Goal: Transaction & Acquisition: Purchase product/service

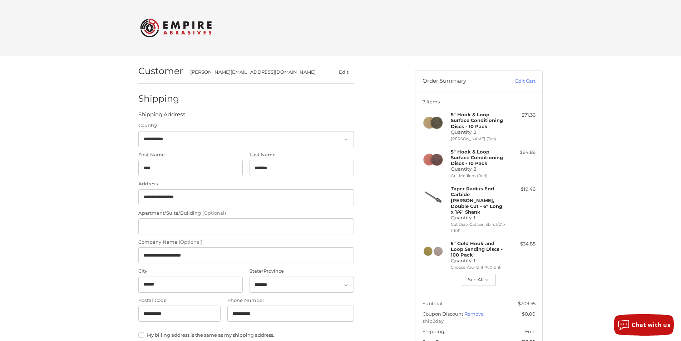
select select "**"
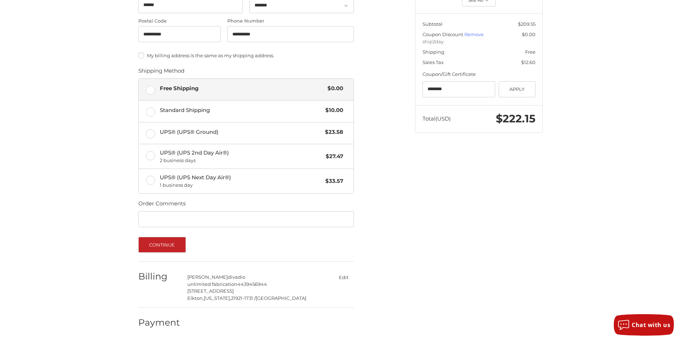
scroll to position [280, 0]
click at [157, 245] on button "Continue" at bounding box center [162, 244] width 48 height 16
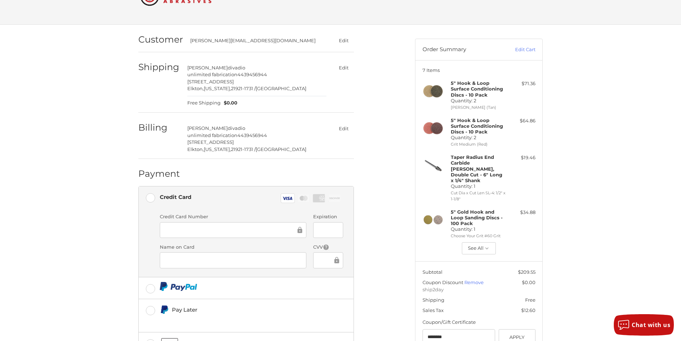
scroll to position [89, 0]
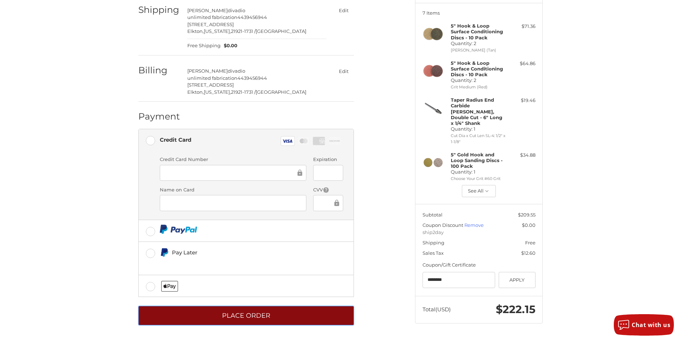
click at [329, 318] on button "Place Order" at bounding box center [246, 316] width 216 height 20
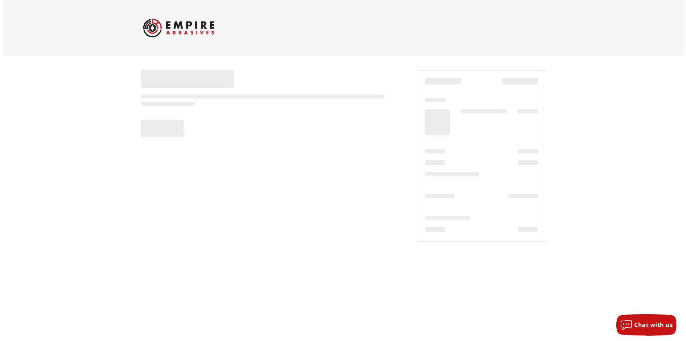
scroll to position [0, 0]
